Goal: Task Accomplishment & Management: Use online tool/utility

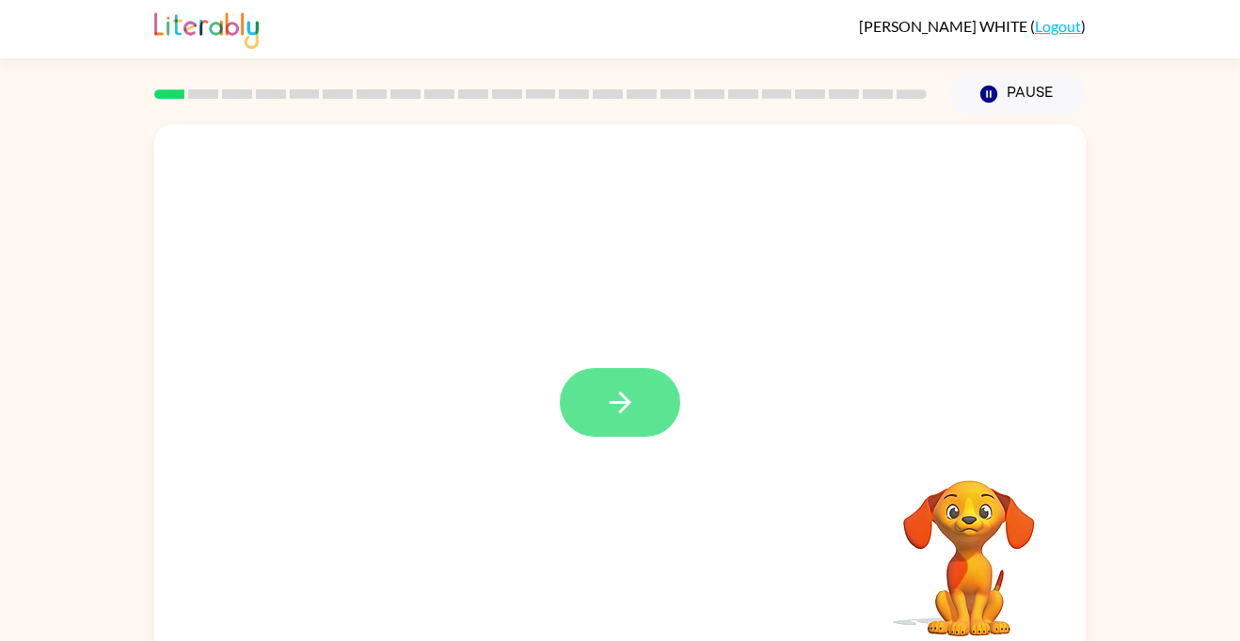
click at [592, 398] on button "button" at bounding box center [620, 402] width 120 height 69
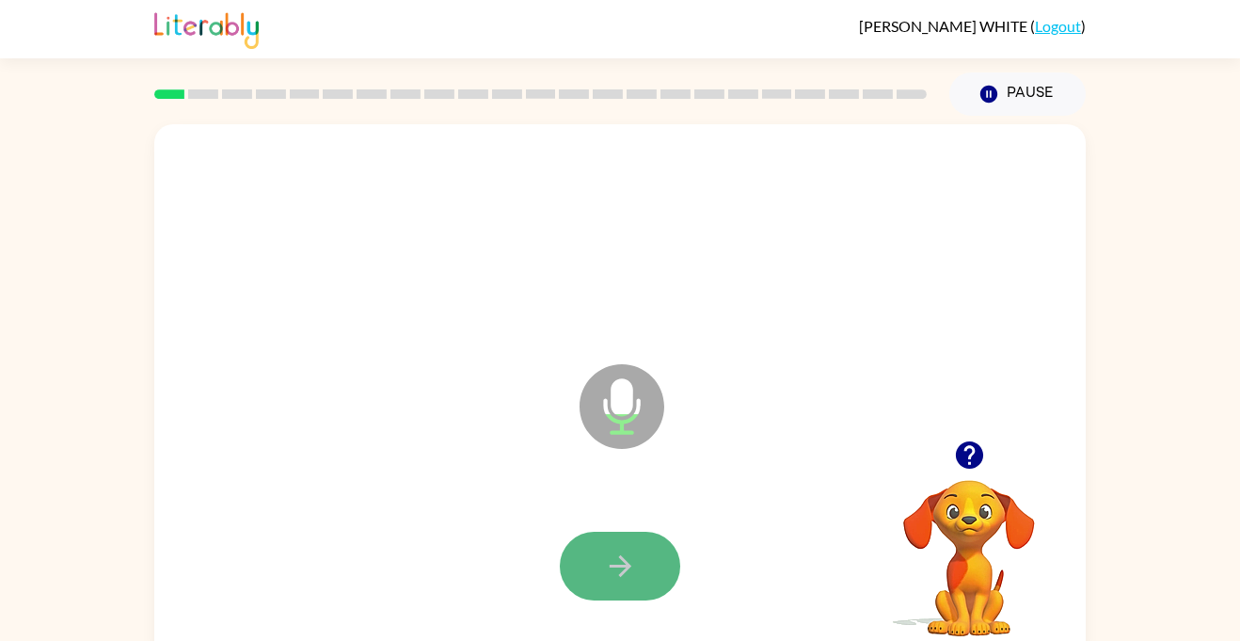
click at [625, 563] on icon "button" at bounding box center [620, 566] width 22 height 22
click at [658, 584] on button "button" at bounding box center [620, 566] width 120 height 69
click at [634, 570] on icon "button" at bounding box center [620, 566] width 33 height 33
click at [633, 567] on icon "button" at bounding box center [620, 566] width 33 height 33
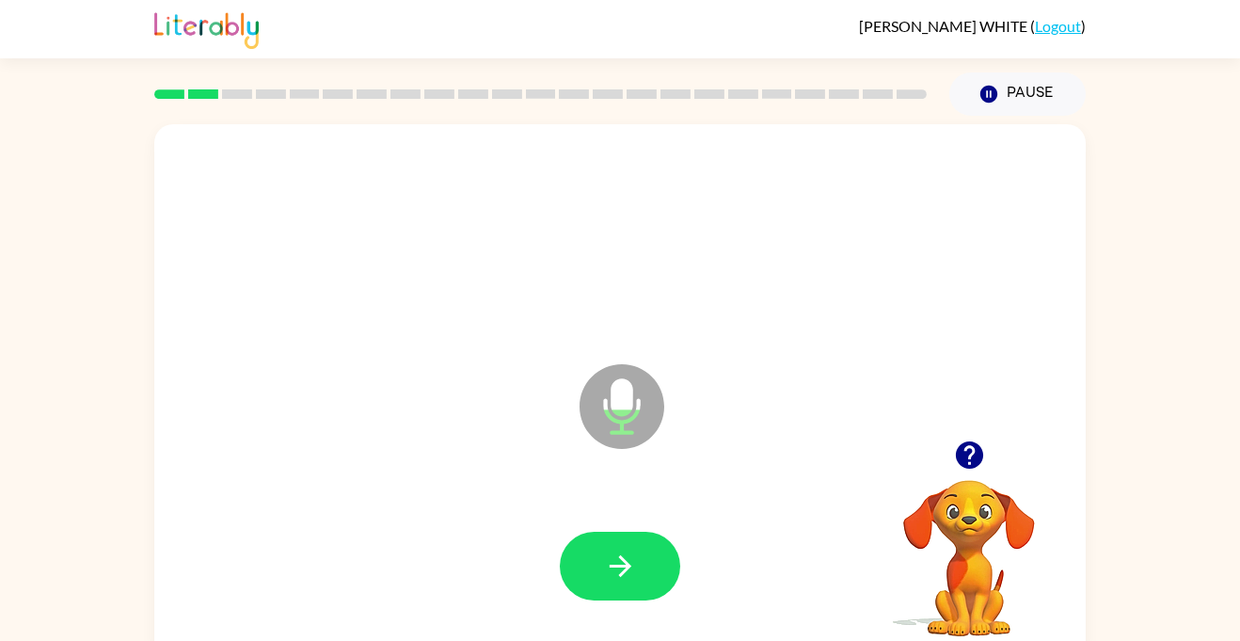
click at [633, 567] on icon "button" at bounding box center [620, 566] width 33 height 33
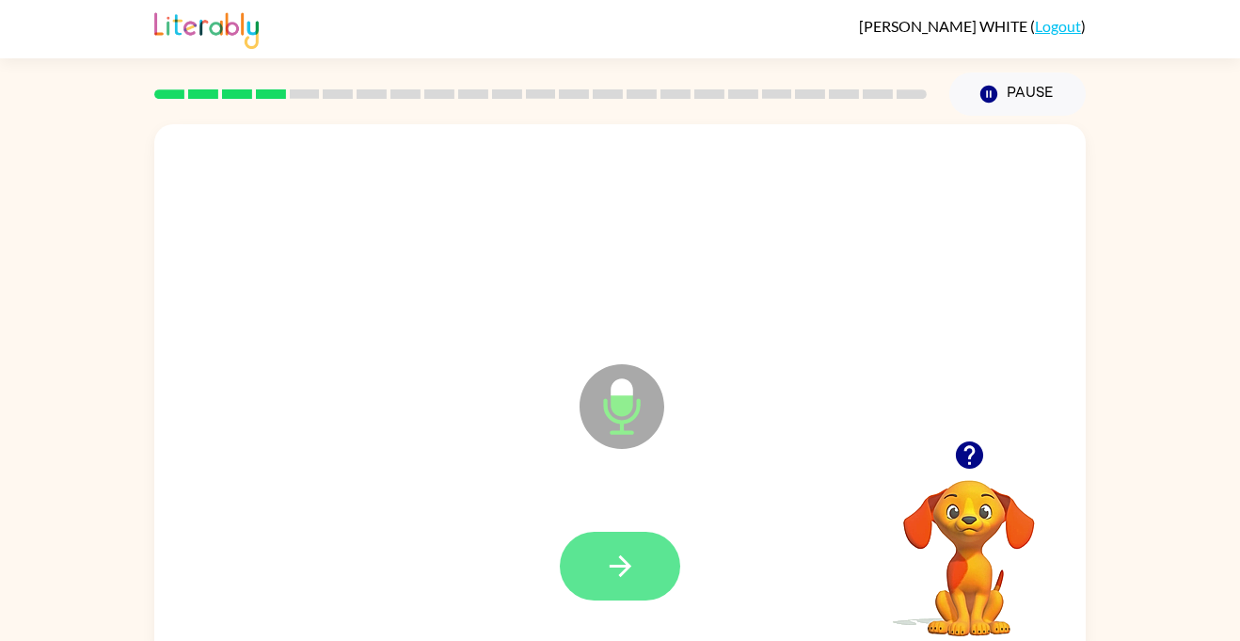
click at [635, 570] on icon "button" at bounding box center [620, 566] width 33 height 33
click at [637, 573] on button "button" at bounding box center [620, 566] width 120 height 69
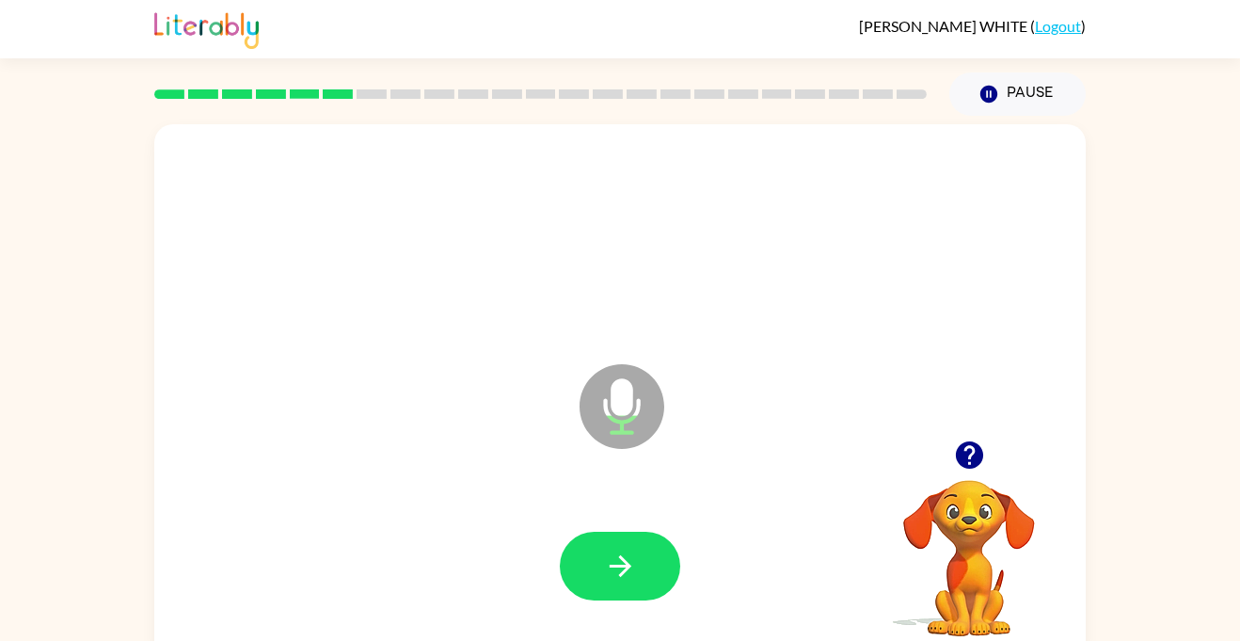
click at [637, 573] on button "button" at bounding box center [620, 566] width 120 height 69
click at [635, 579] on icon "button" at bounding box center [620, 566] width 33 height 33
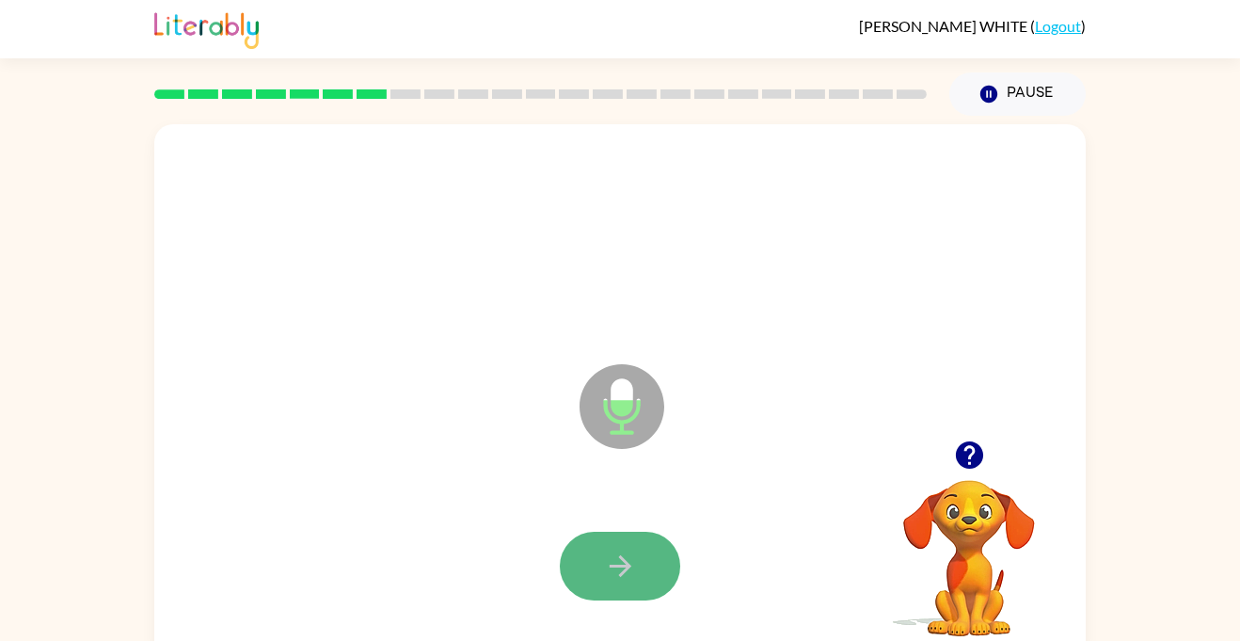
click at [637, 583] on button "button" at bounding box center [620, 566] width 120 height 69
click at [606, 564] on icon "button" at bounding box center [620, 566] width 33 height 33
click at [598, 585] on button "button" at bounding box center [620, 566] width 120 height 69
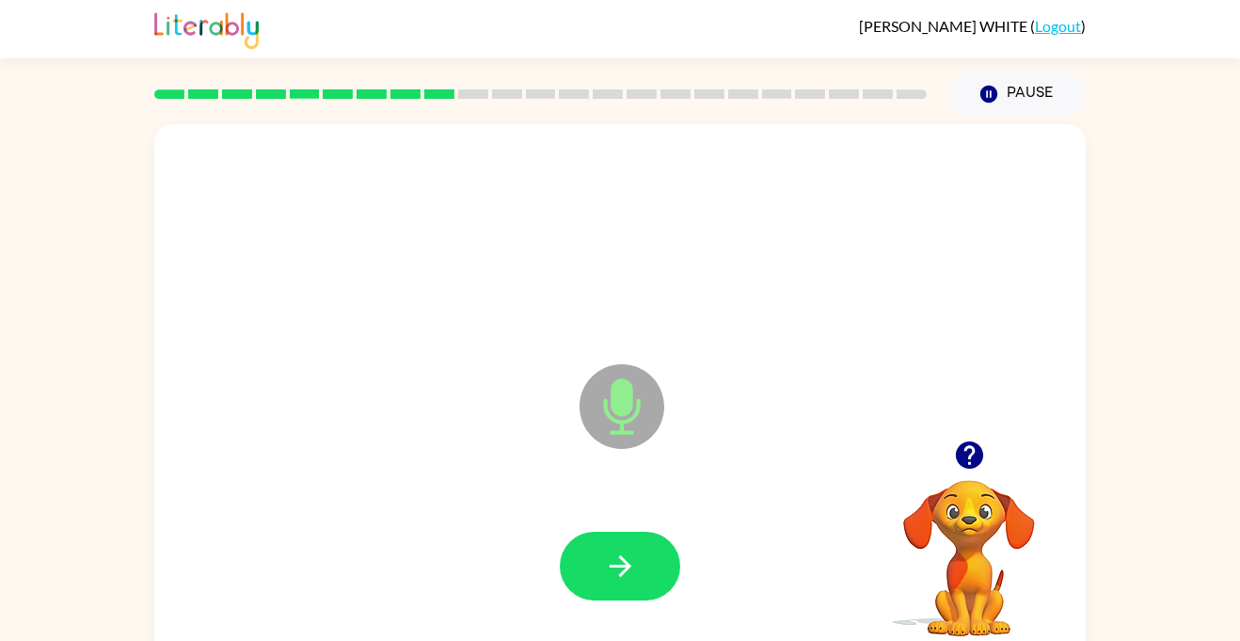
click at [620, 600] on div at bounding box center [620, 566] width 894 height 154
click at [620, 571] on icon "button" at bounding box center [620, 566] width 33 height 33
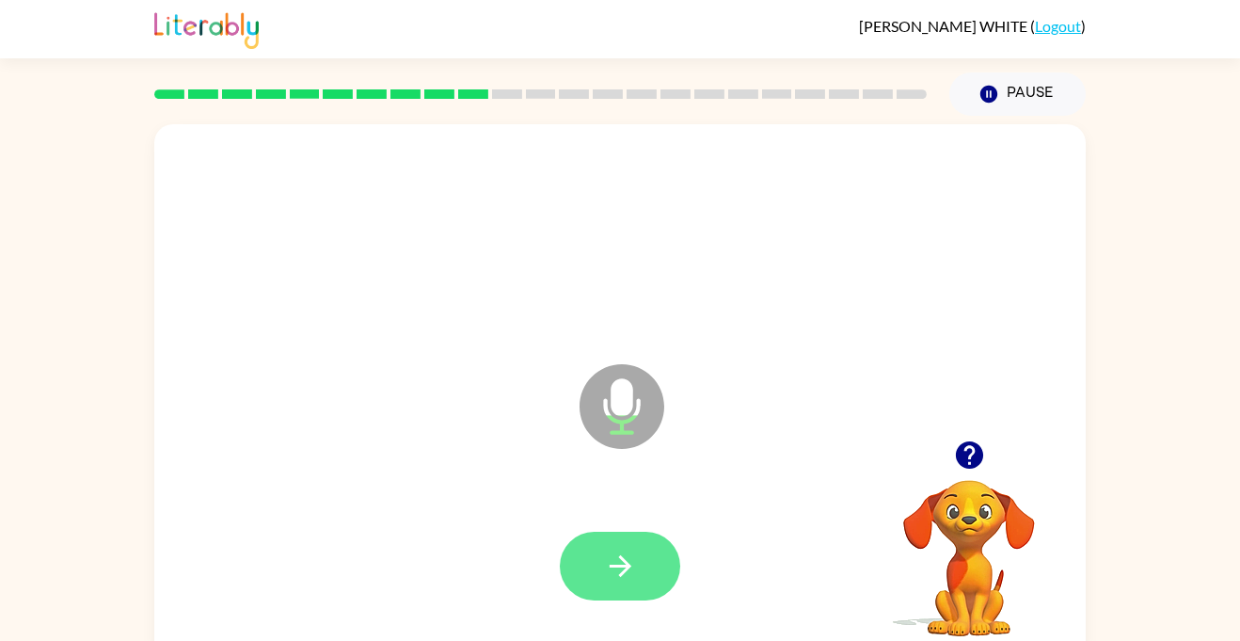
click at [619, 573] on icon "button" at bounding box center [620, 566] width 22 height 22
click at [621, 577] on icon "button" at bounding box center [620, 566] width 33 height 33
click at [621, 578] on icon "button" at bounding box center [620, 566] width 33 height 33
click at [620, 581] on icon "button" at bounding box center [620, 566] width 33 height 33
click at [620, 582] on icon "button" at bounding box center [620, 566] width 33 height 33
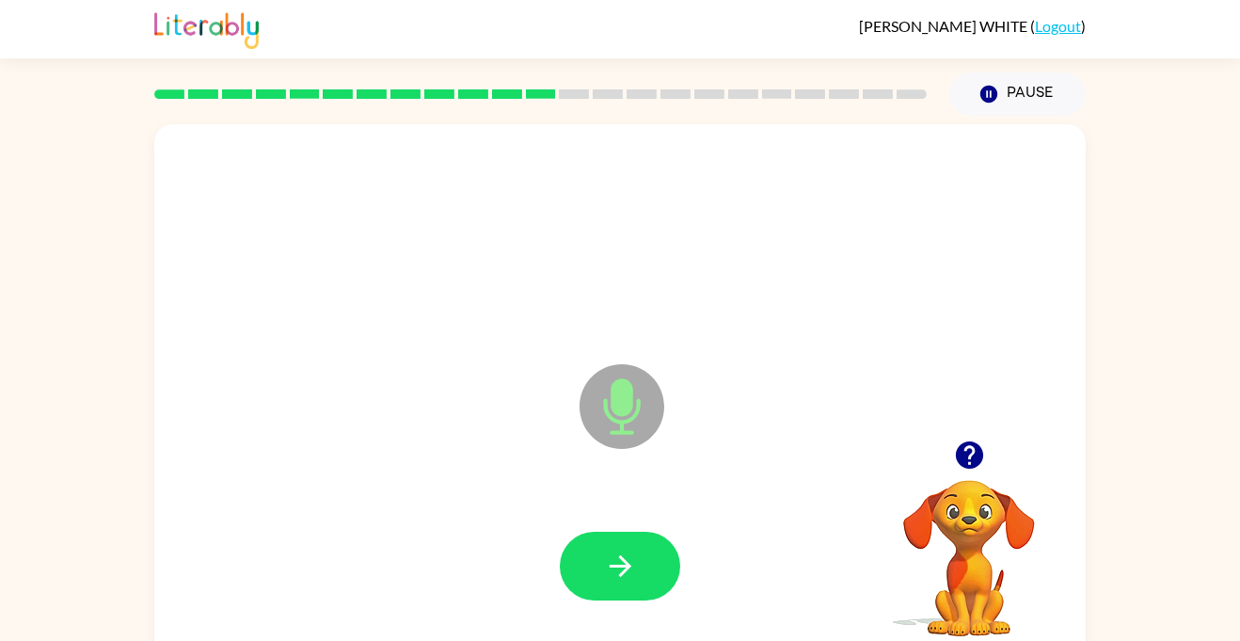
click at [620, 582] on icon "button" at bounding box center [620, 566] width 33 height 33
click at [643, 559] on button "button" at bounding box center [620, 566] width 120 height 69
click at [641, 570] on button "button" at bounding box center [620, 566] width 120 height 69
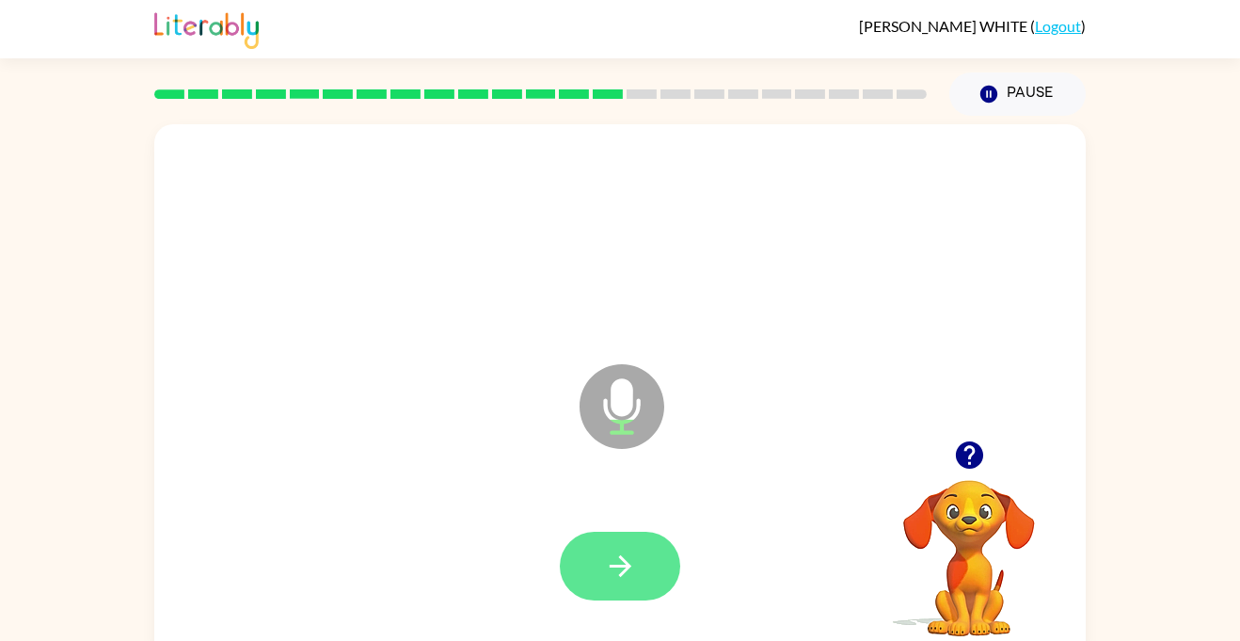
click at [617, 577] on icon "button" at bounding box center [620, 566] width 33 height 33
click at [607, 569] on icon "button" at bounding box center [620, 566] width 33 height 33
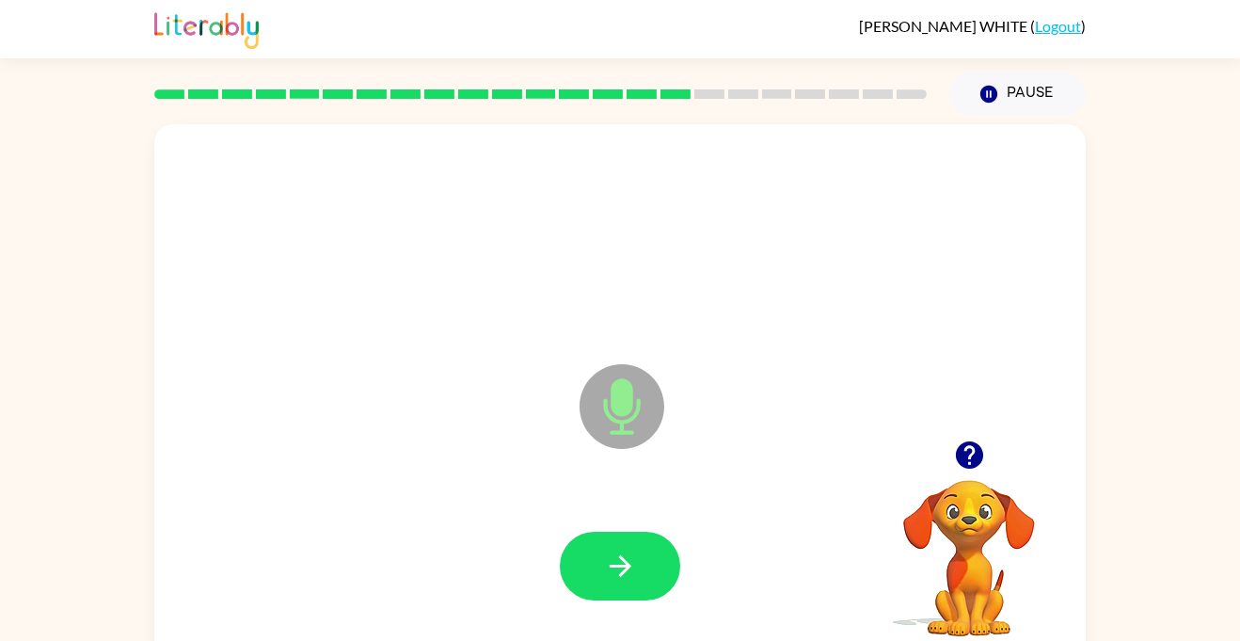
click at [661, 612] on div at bounding box center [620, 566] width 894 height 154
click at [631, 580] on icon "button" at bounding box center [620, 566] width 33 height 33
click at [621, 589] on button "button" at bounding box center [620, 566] width 120 height 69
click at [638, 565] on button "button" at bounding box center [620, 566] width 120 height 69
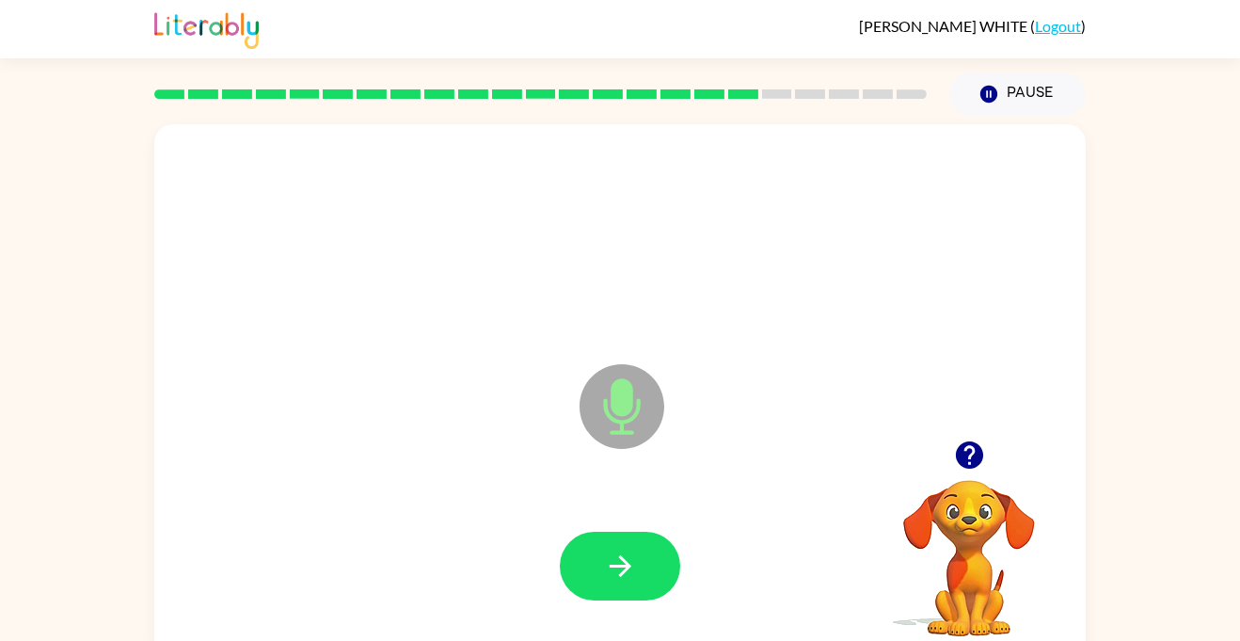
click at [638, 565] on button "button" at bounding box center [620, 566] width 120 height 69
click at [638, 566] on button "button" at bounding box center [620, 566] width 120 height 69
click at [637, 571] on button "button" at bounding box center [620, 566] width 120 height 69
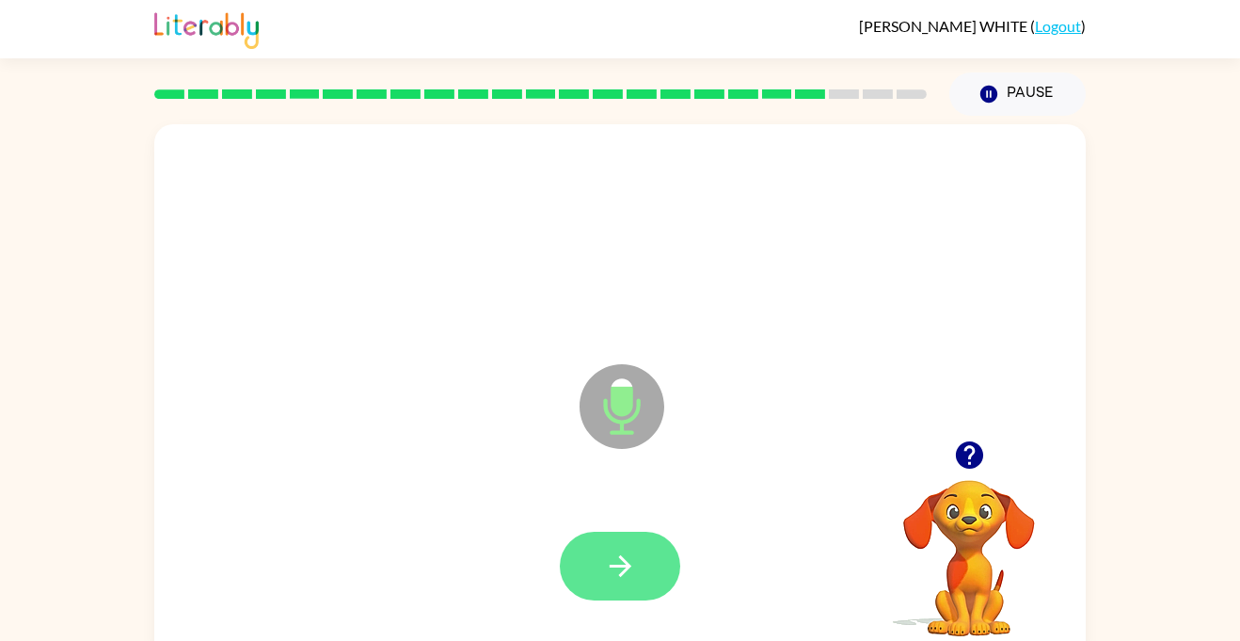
click at [613, 566] on icon "button" at bounding box center [620, 566] width 22 height 22
click at [629, 565] on icon "button" at bounding box center [620, 566] width 22 height 22
click at [651, 580] on button "button" at bounding box center [620, 566] width 120 height 69
click at [642, 577] on button "button" at bounding box center [620, 566] width 120 height 69
click at [585, 539] on button "button" at bounding box center [620, 566] width 120 height 69
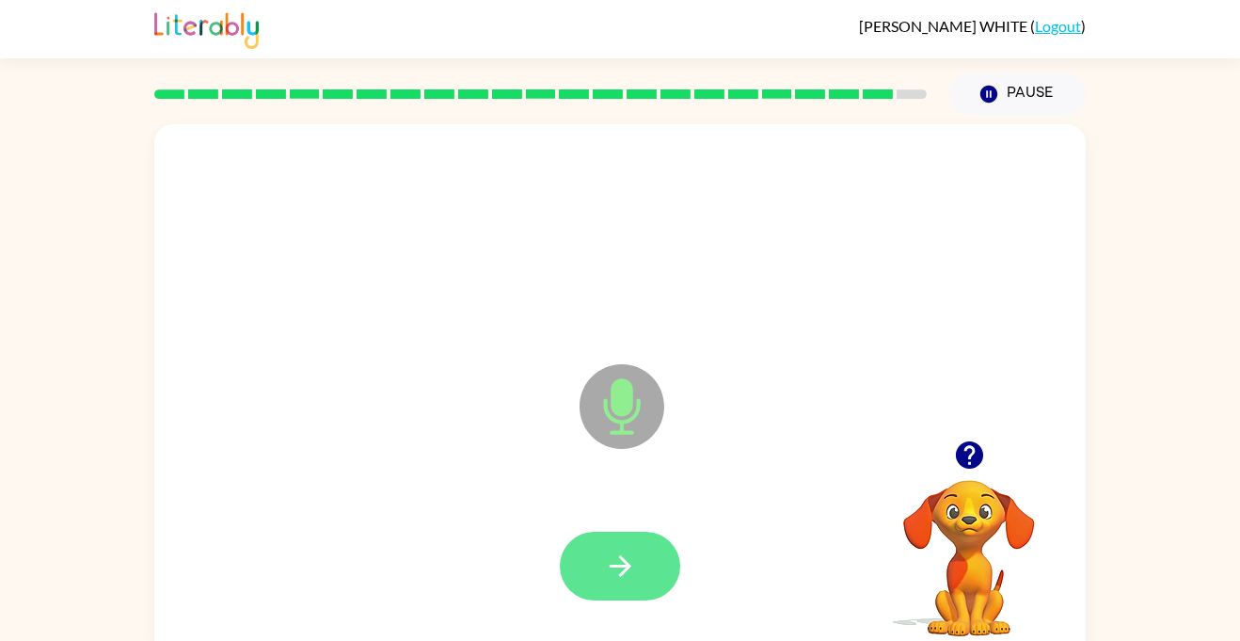
click at [628, 580] on icon "button" at bounding box center [620, 566] width 33 height 33
click at [612, 580] on icon "button" at bounding box center [620, 566] width 33 height 33
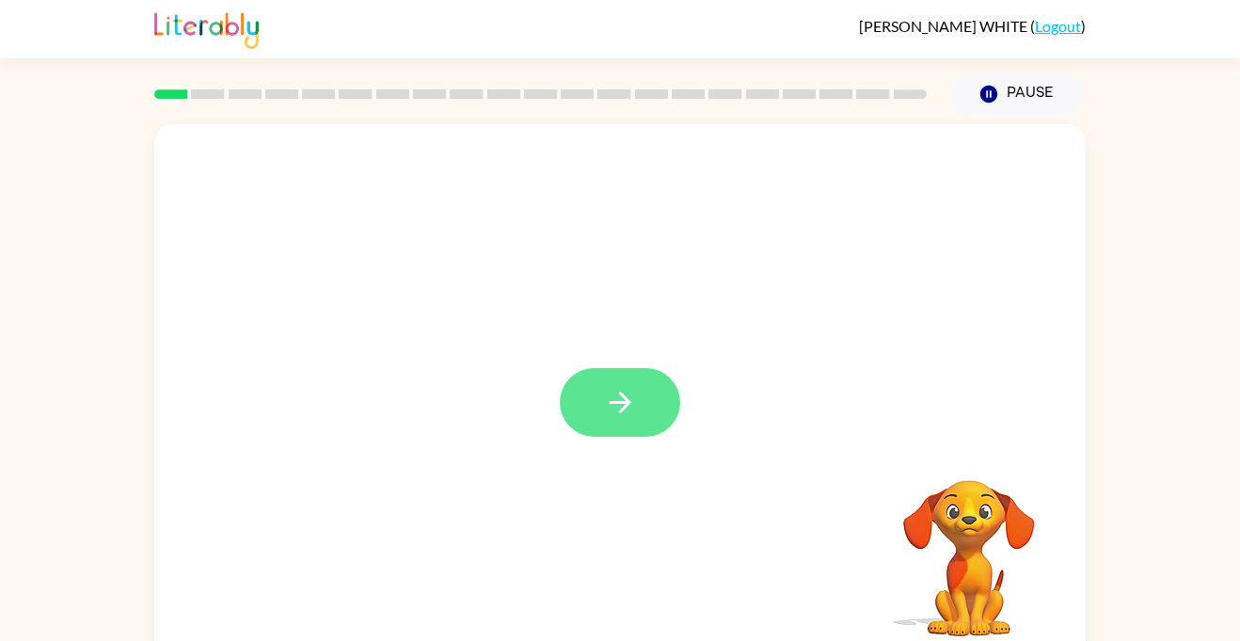
click at [658, 383] on button "button" at bounding box center [620, 402] width 120 height 69
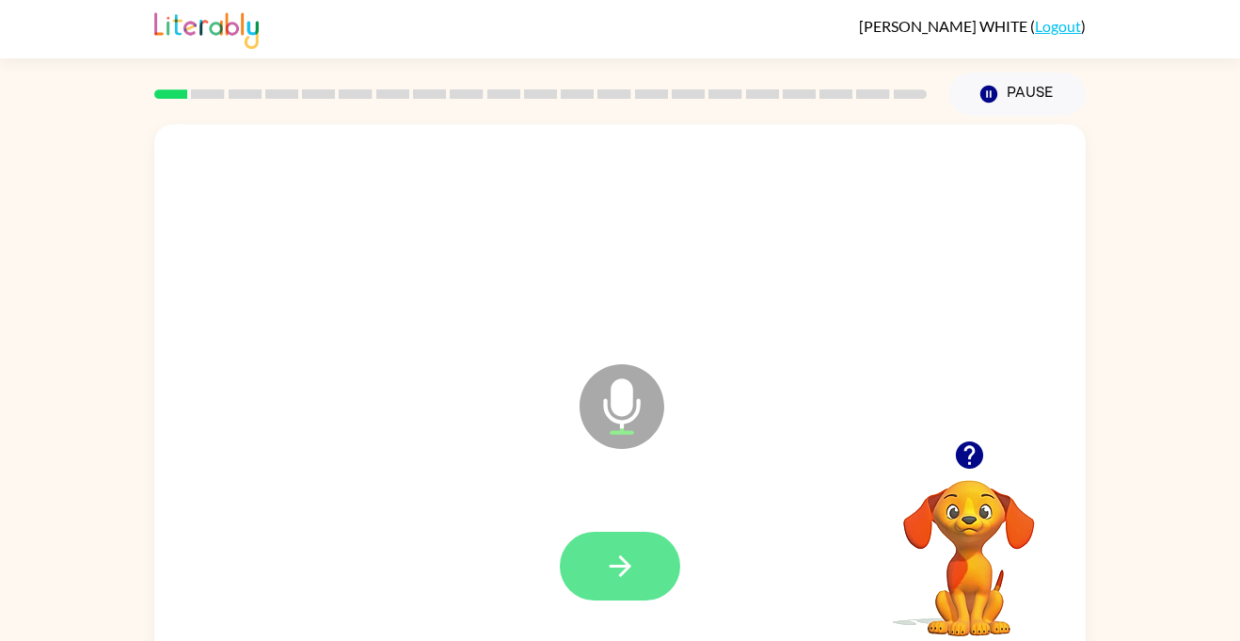
click at [634, 572] on icon "button" at bounding box center [620, 566] width 33 height 33
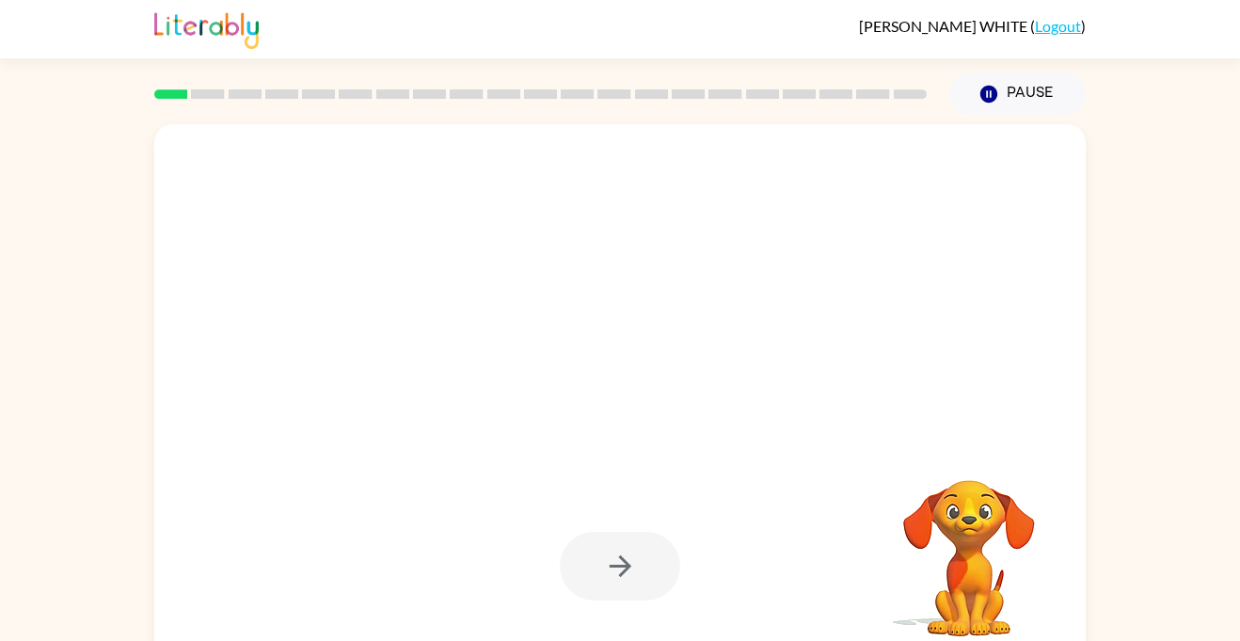
click at [265, 458] on div at bounding box center [620, 392] width 932 height 537
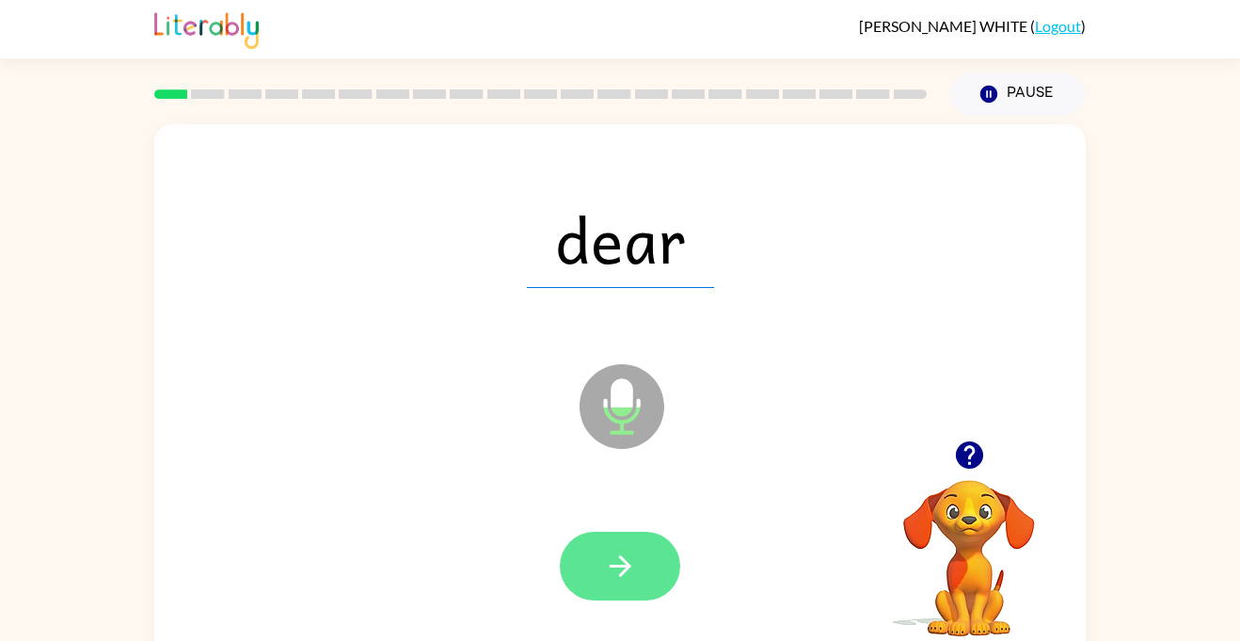
click at [622, 568] on icon "button" at bounding box center [620, 566] width 33 height 33
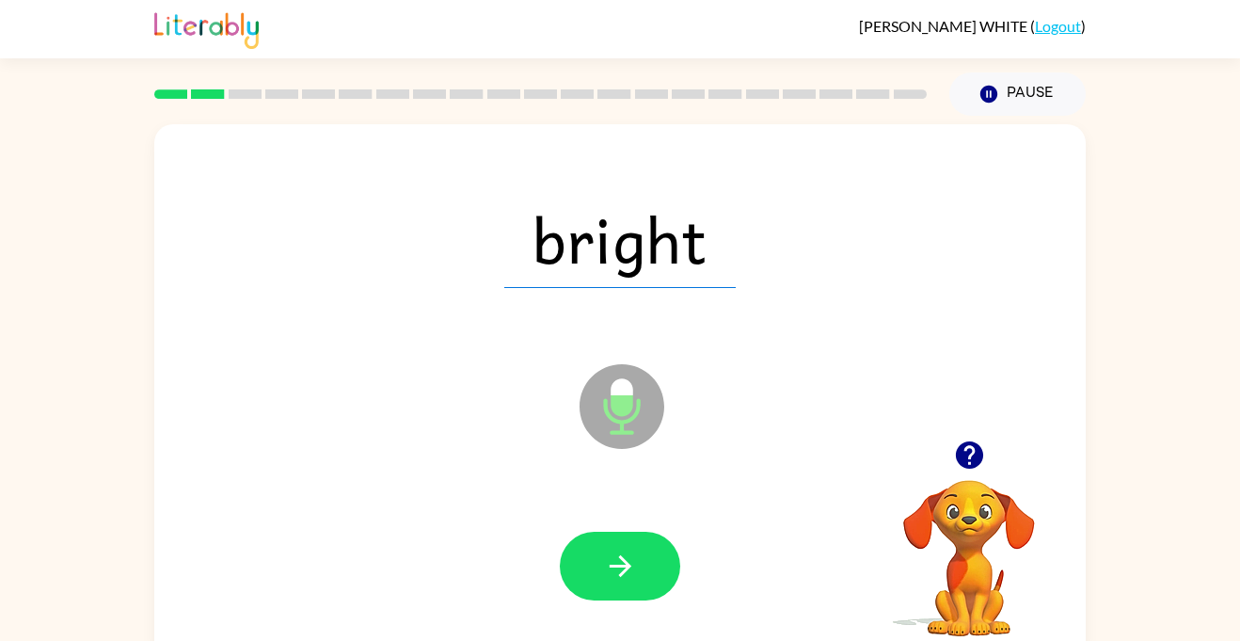
click at [265, 458] on div "bright Microphone The Microphone is here when it is your turn to talk" at bounding box center [620, 392] width 932 height 537
click at [595, 540] on button "button" at bounding box center [620, 566] width 120 height 69
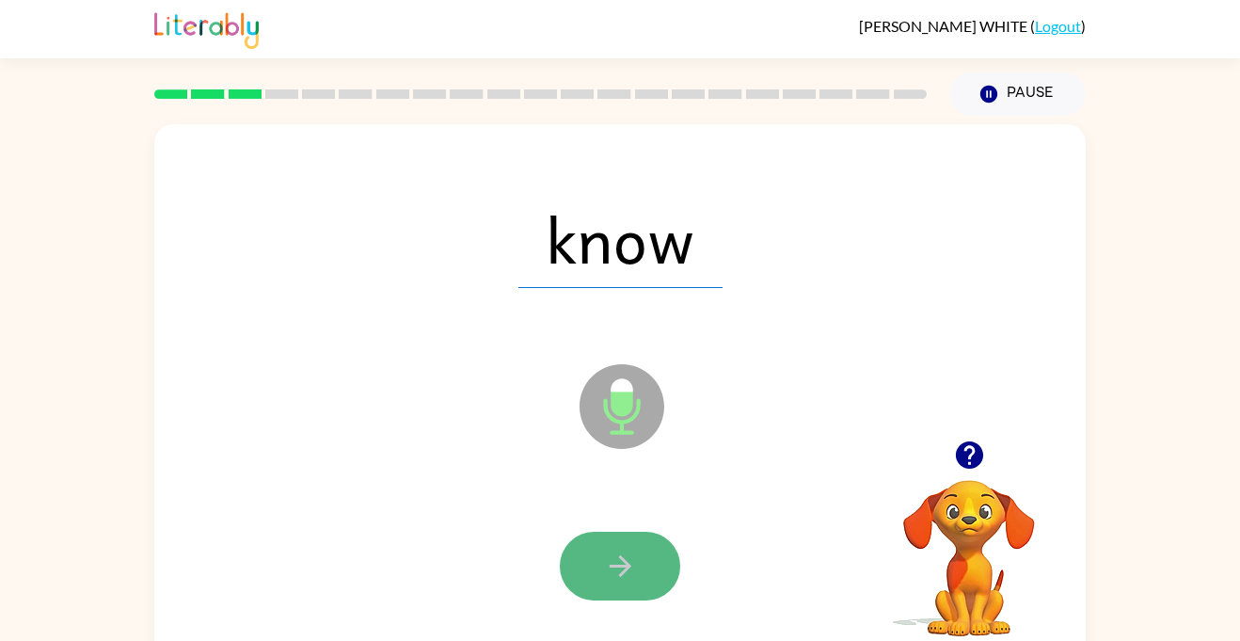
click at [588, 543] on button "button" at bounding box center [620, 566] width 120 height 69
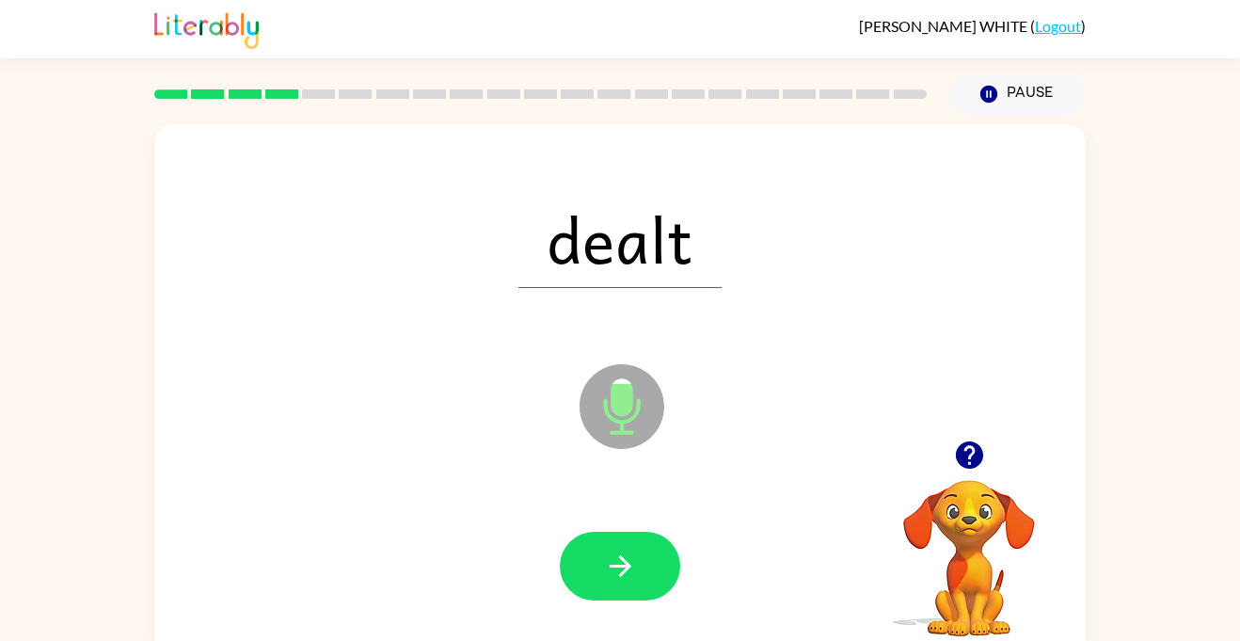
click at [585, 546] on button "button" at bounding box center [620, 566] width 120 height 69
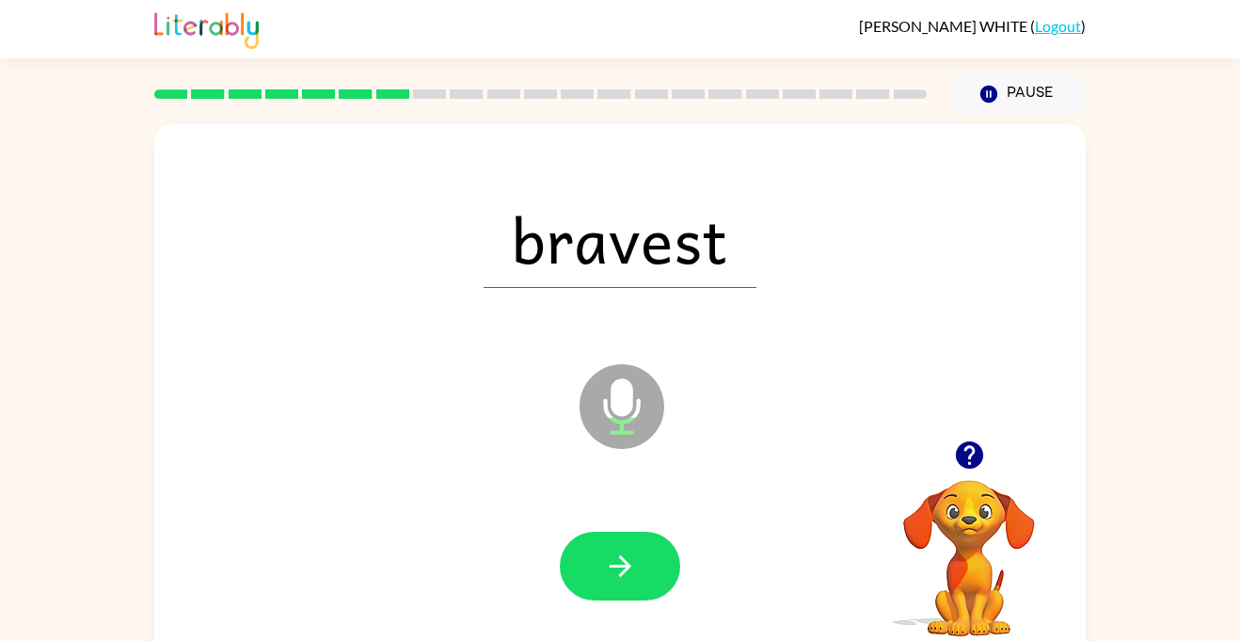
click at [585, 546] on button "button" at bounding box center [620, 566] width 120 height 69
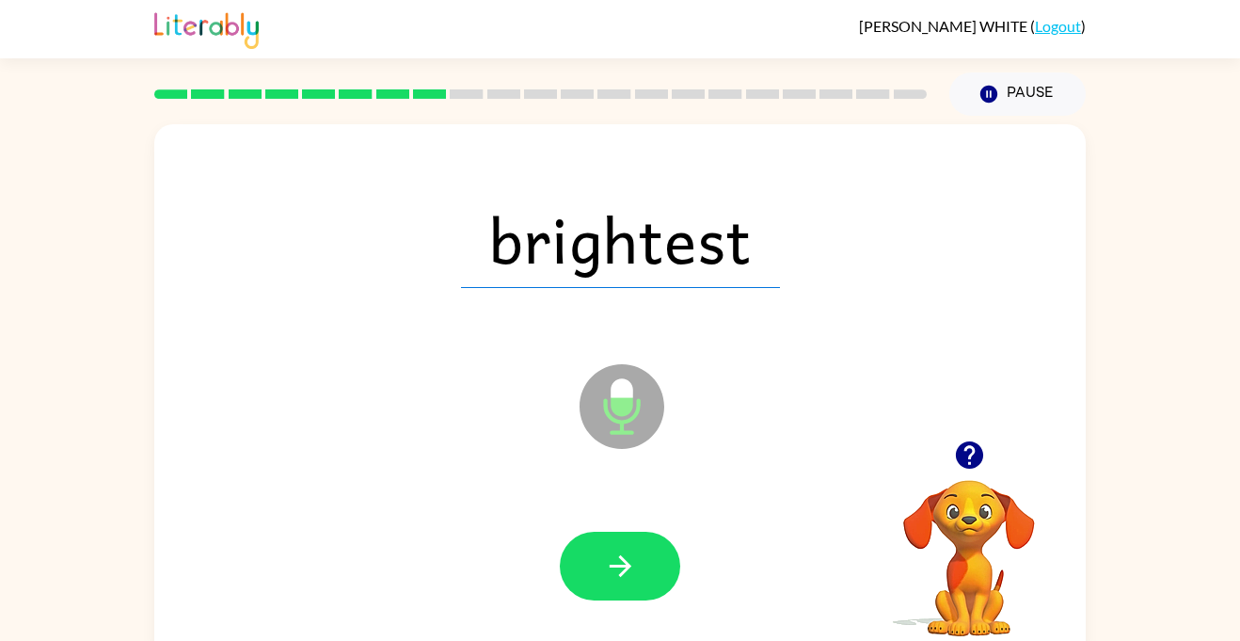
click at [585, 546] on button "button" at bounding box center [620, 566] width 120 height 69
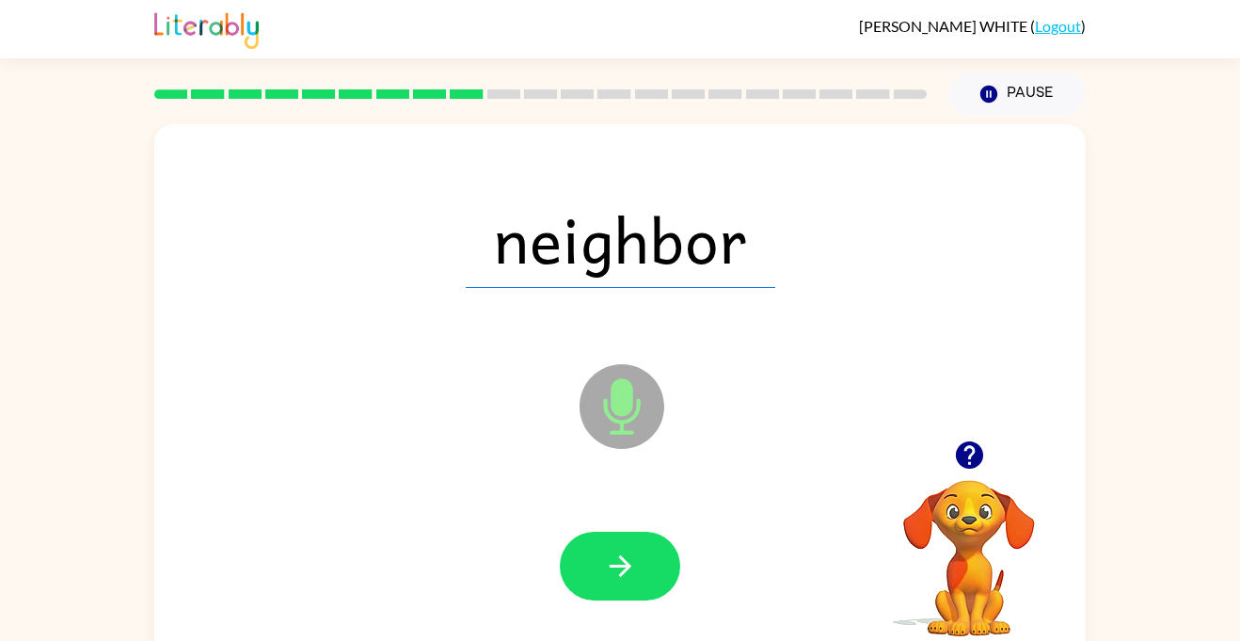
click at [585, 546] on button "button" at bounding box center [620, 566] width 120 height 69
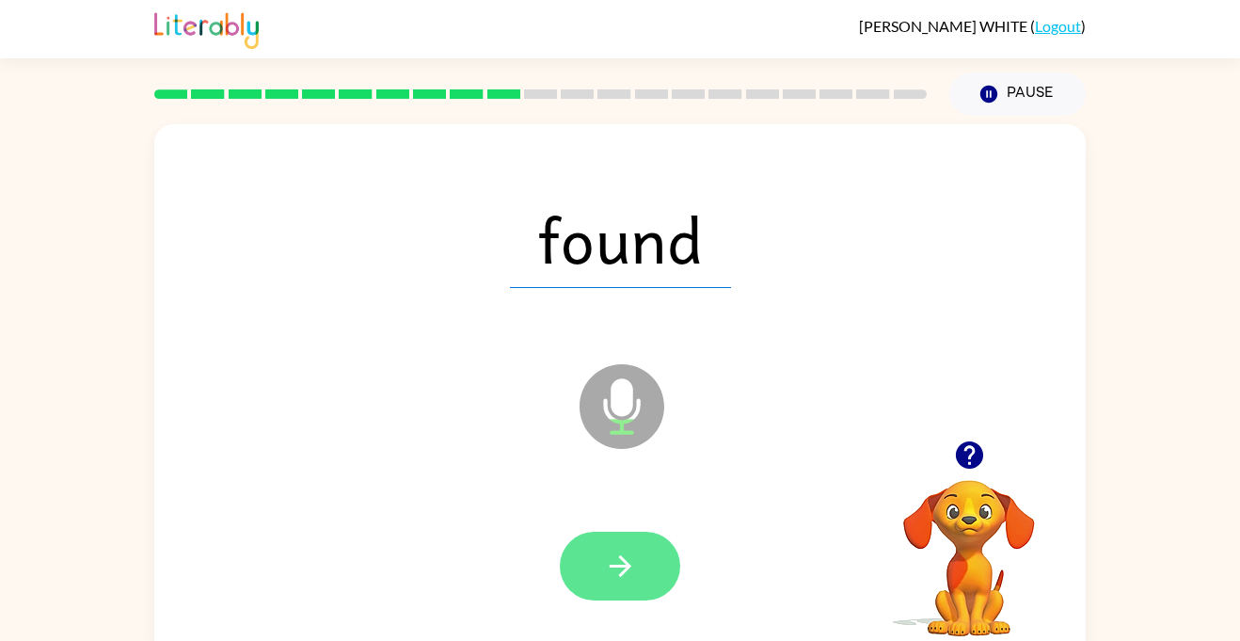
click at [648, 587] on button "button" at bounding box center [620, 566] width 120 height 69
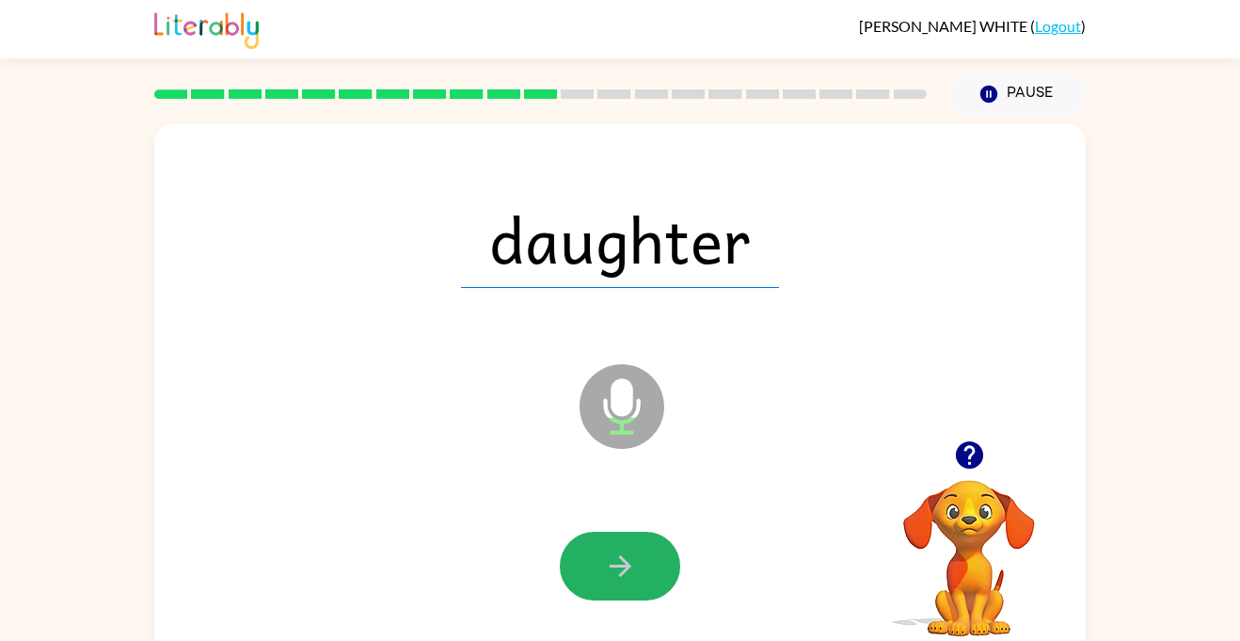
click at [648, 587] on button "button" at bounding box center [620, 566] width 120 height 69
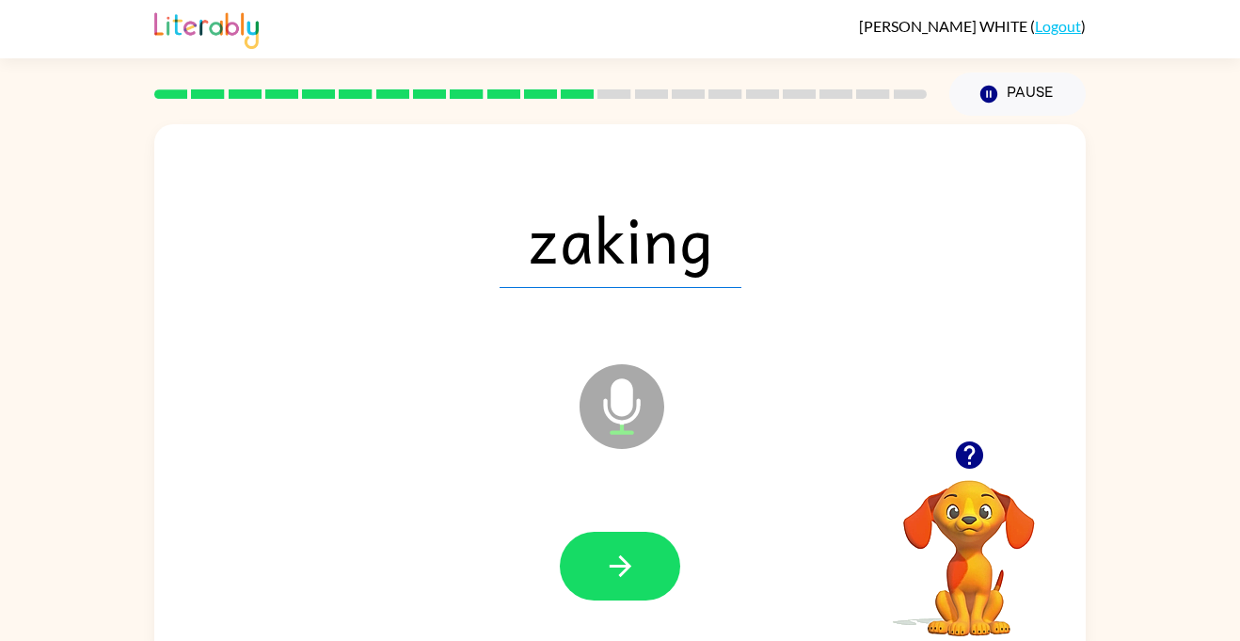
click at [648, 587] on button "button" at bounding box center [620, 566] width 120 height 69
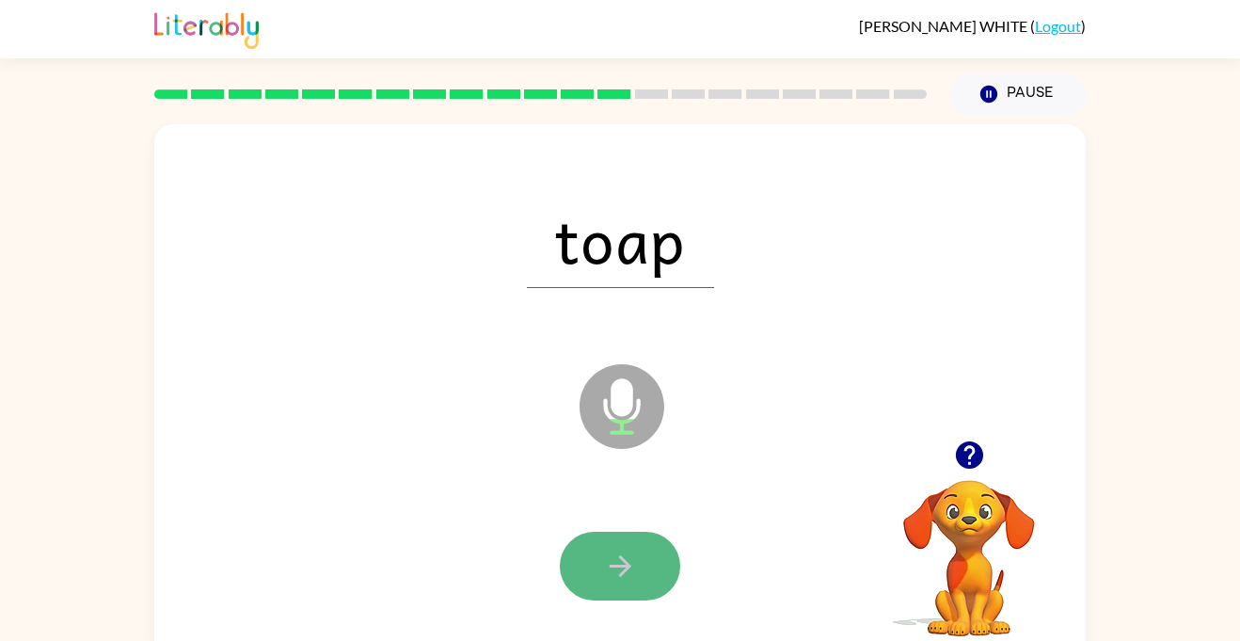
click at [649, 587] on button "button" at bounding box center [620, 566] width 120 height 69
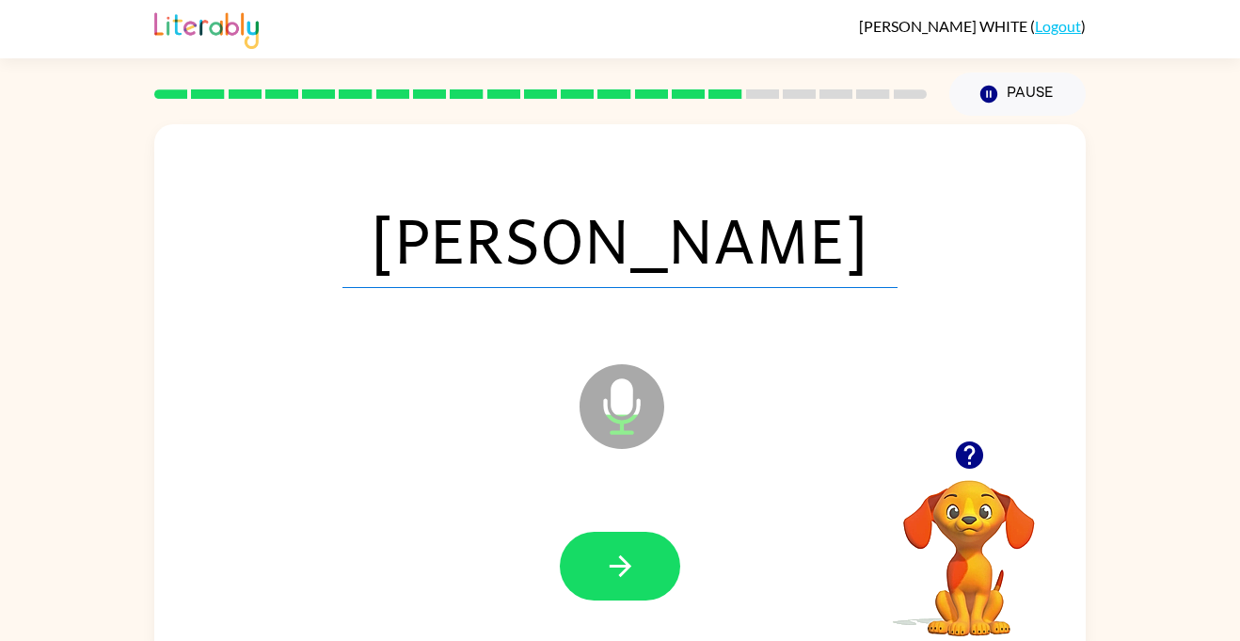
click at [1041, 577] on video "Your browser must support playing .mp4 files to use Literably. Please try using…" at bounding box center [969, 545] width 188 height 188
click at [587, 557] on button "button" at bounding box center [620, 566] width 120 height 69
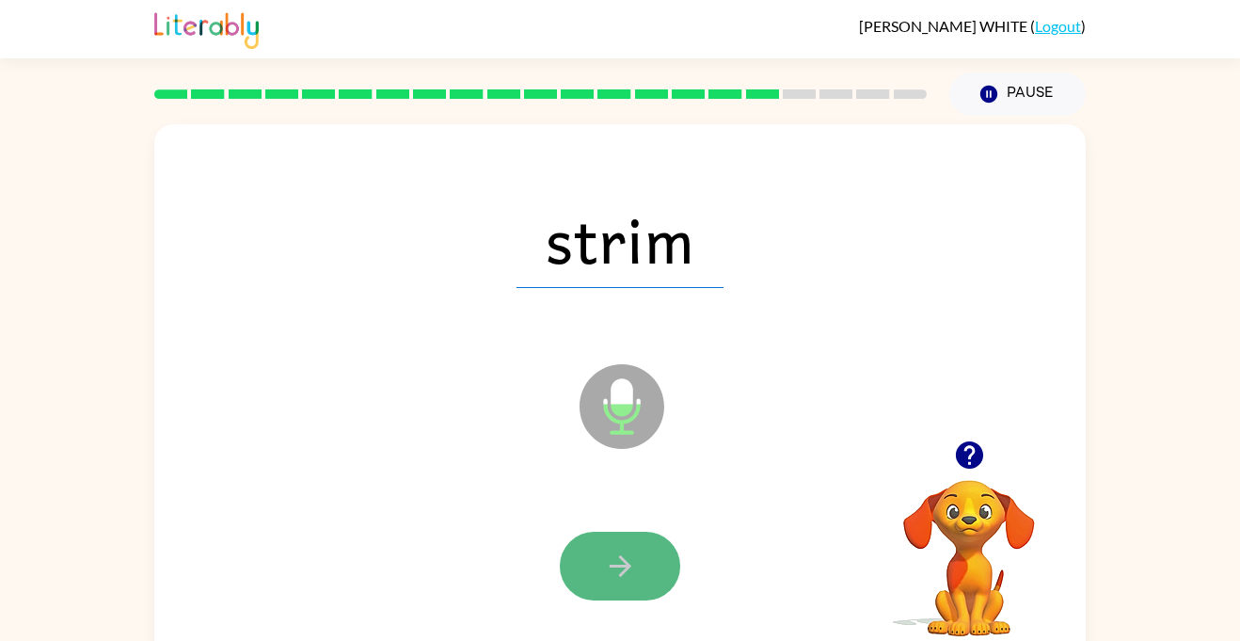
click at [662, 578] on button "button" at bounding box center [620, 566] width 120 height 69
click at [661, 578] on button "button" at bounding box center [620, 566] width 120 height 69
